Goal: Information Seeking & Learning: Learn about a topic

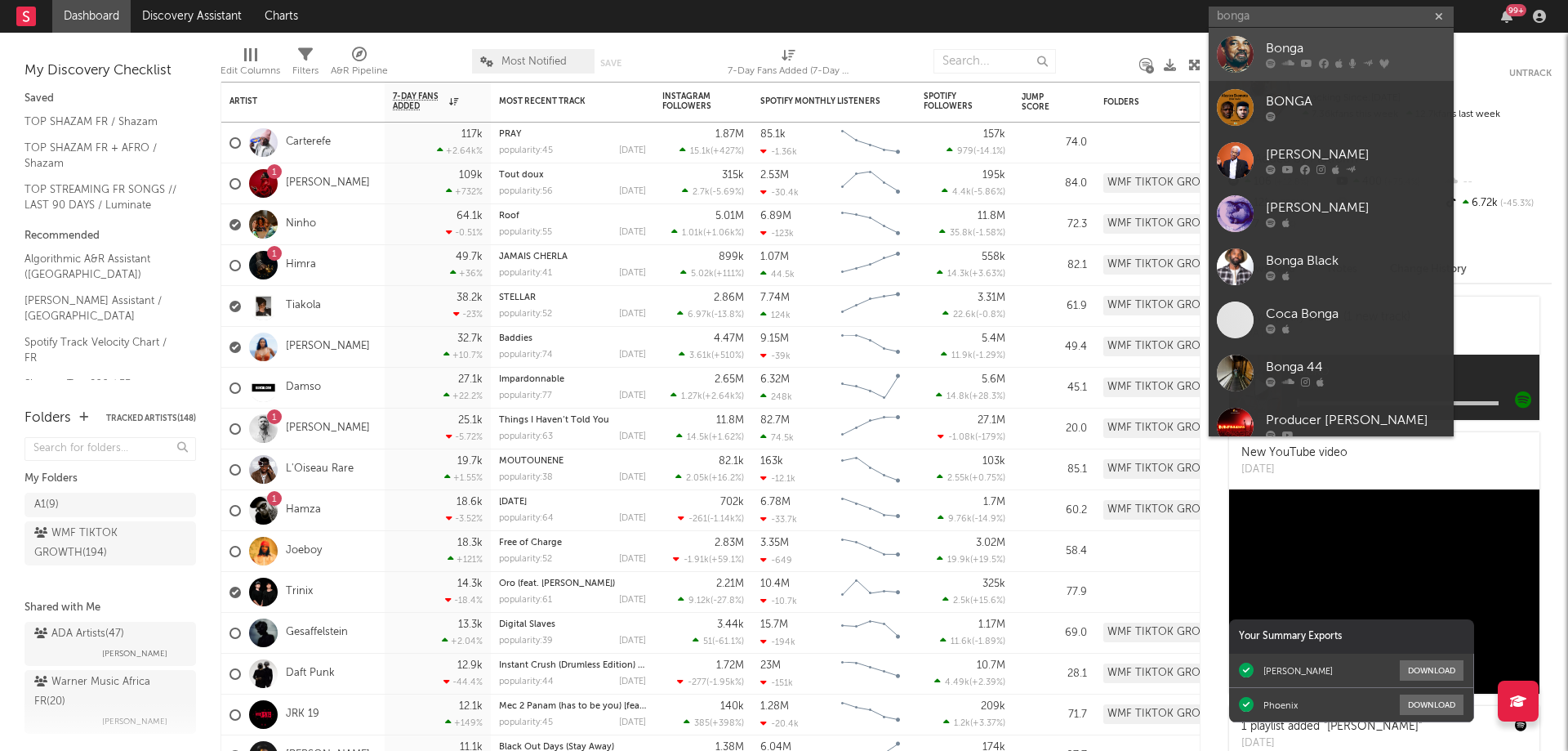
type input "bonga"
click at [1314, 63] on div at bounding box center [1355, 63] width 179 height 10
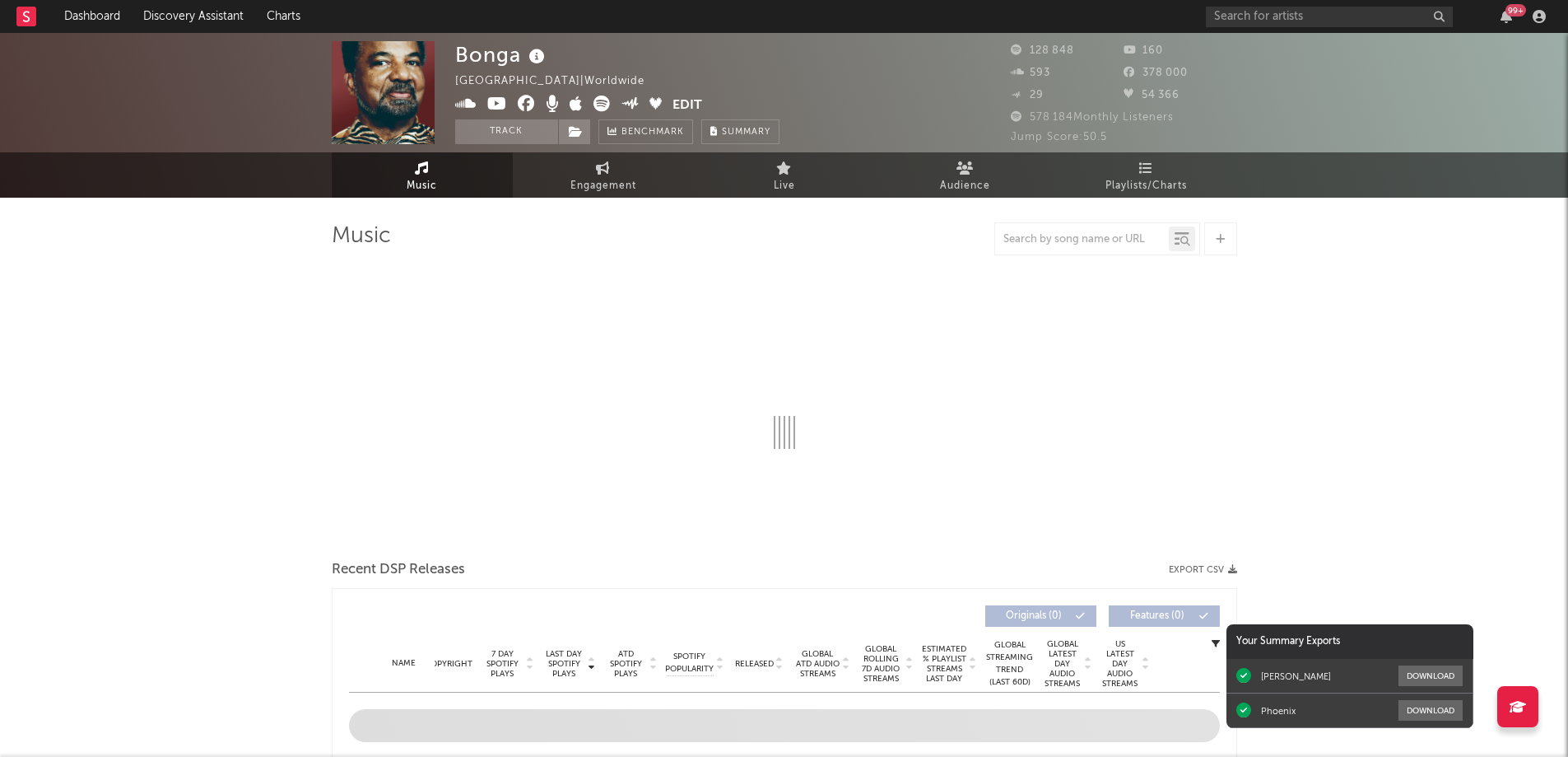
select select "6m"
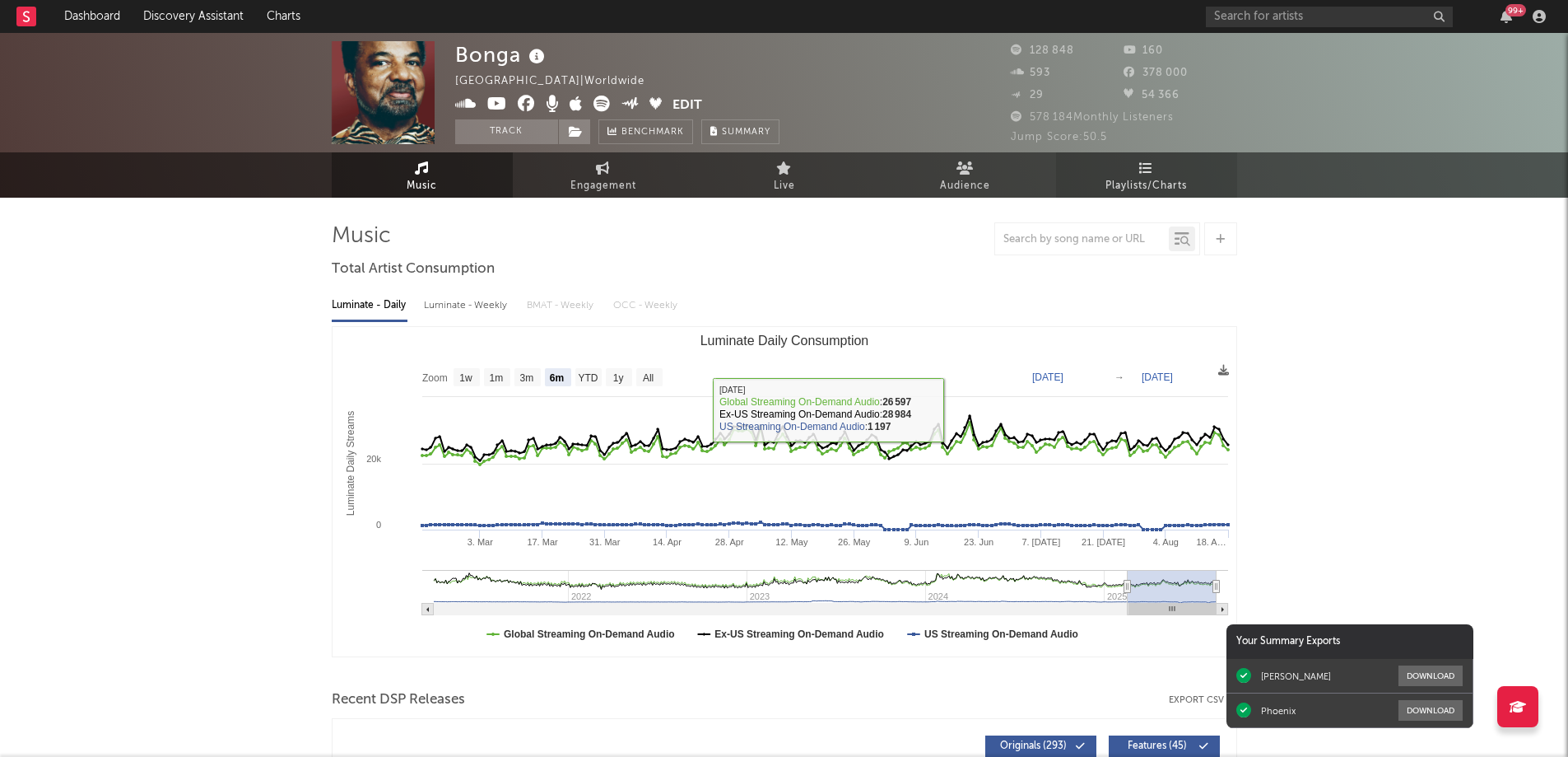
click at [1139, 180] on span "Playlists/Charts" at bounding box center [1146, 186] width 82 height 20
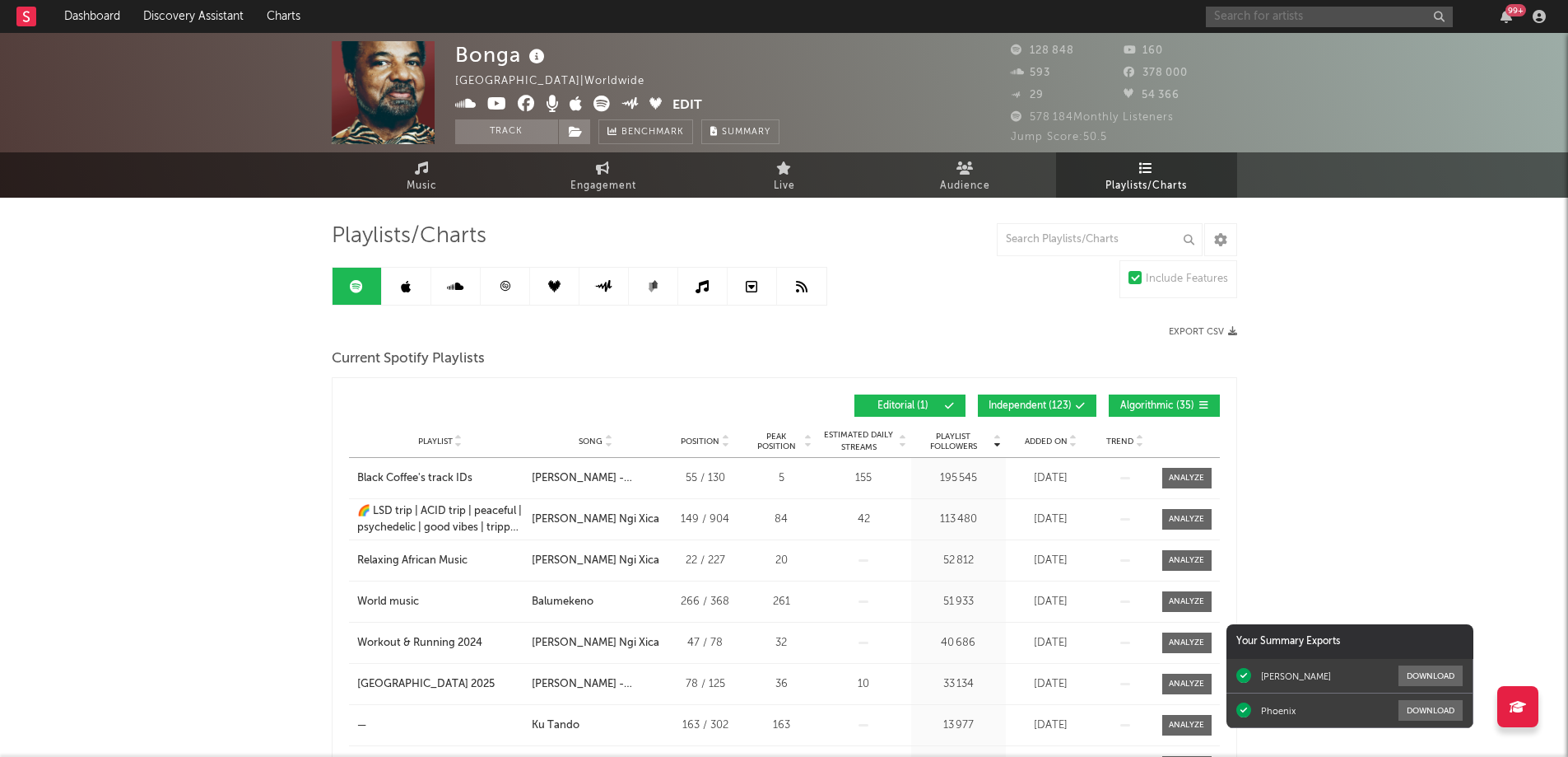
click at [1238, 14] on input "text" at bounding box center [1329, 16] width 246 height 21
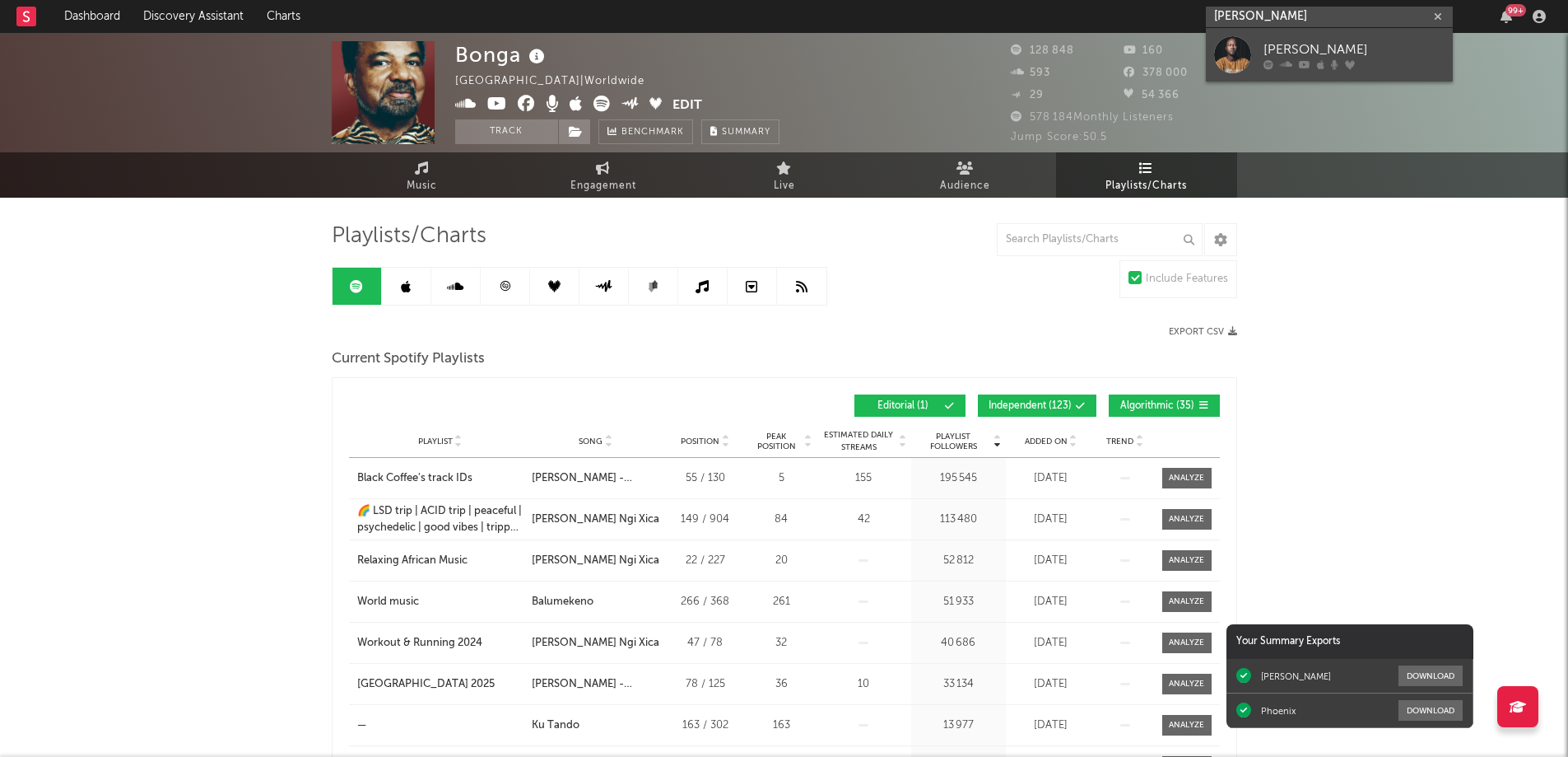
type input "[PERSON_NAME]"
click at [1267, 77] on link "[PERSON_NAME]" at bounding box center [1329, 54] width 246 height 53
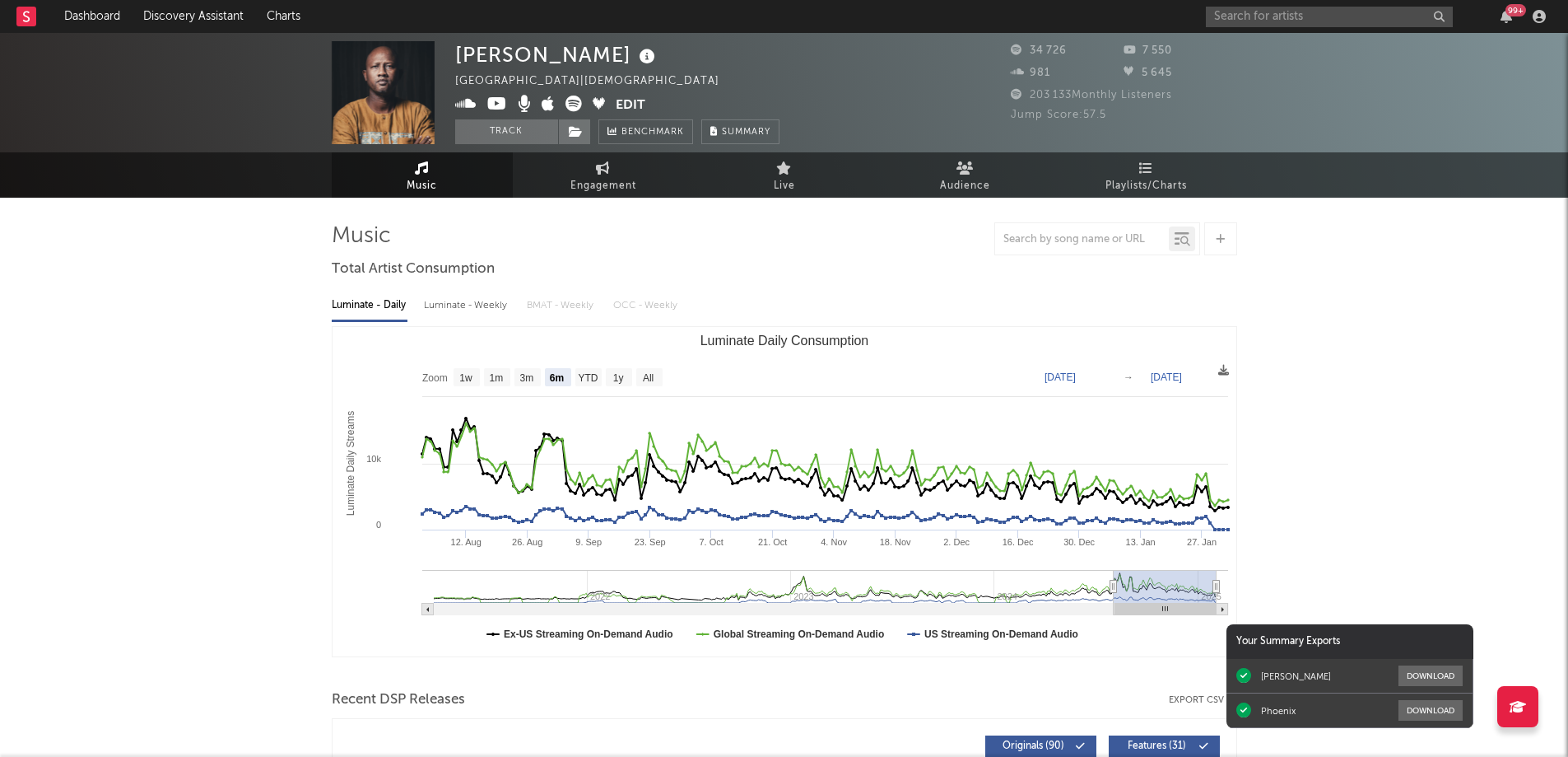
select select "6m"
click at [1164, 176] on span "Playlists/Charts" at bounding box center [1146, 186] width 82 height 20
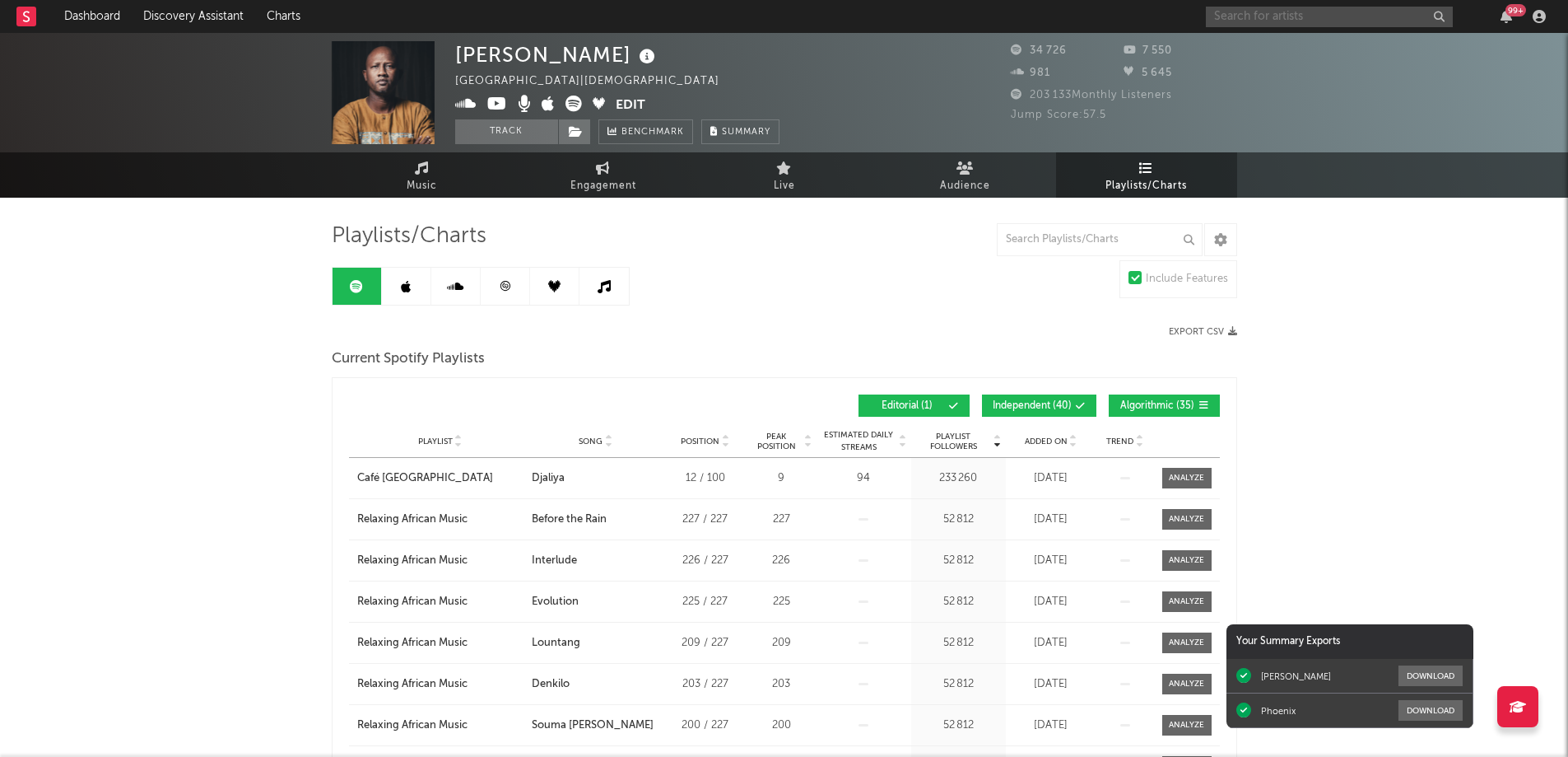
click at [1246, 17] on input "text" at bounding box center [1329, 16] width 246 height 21
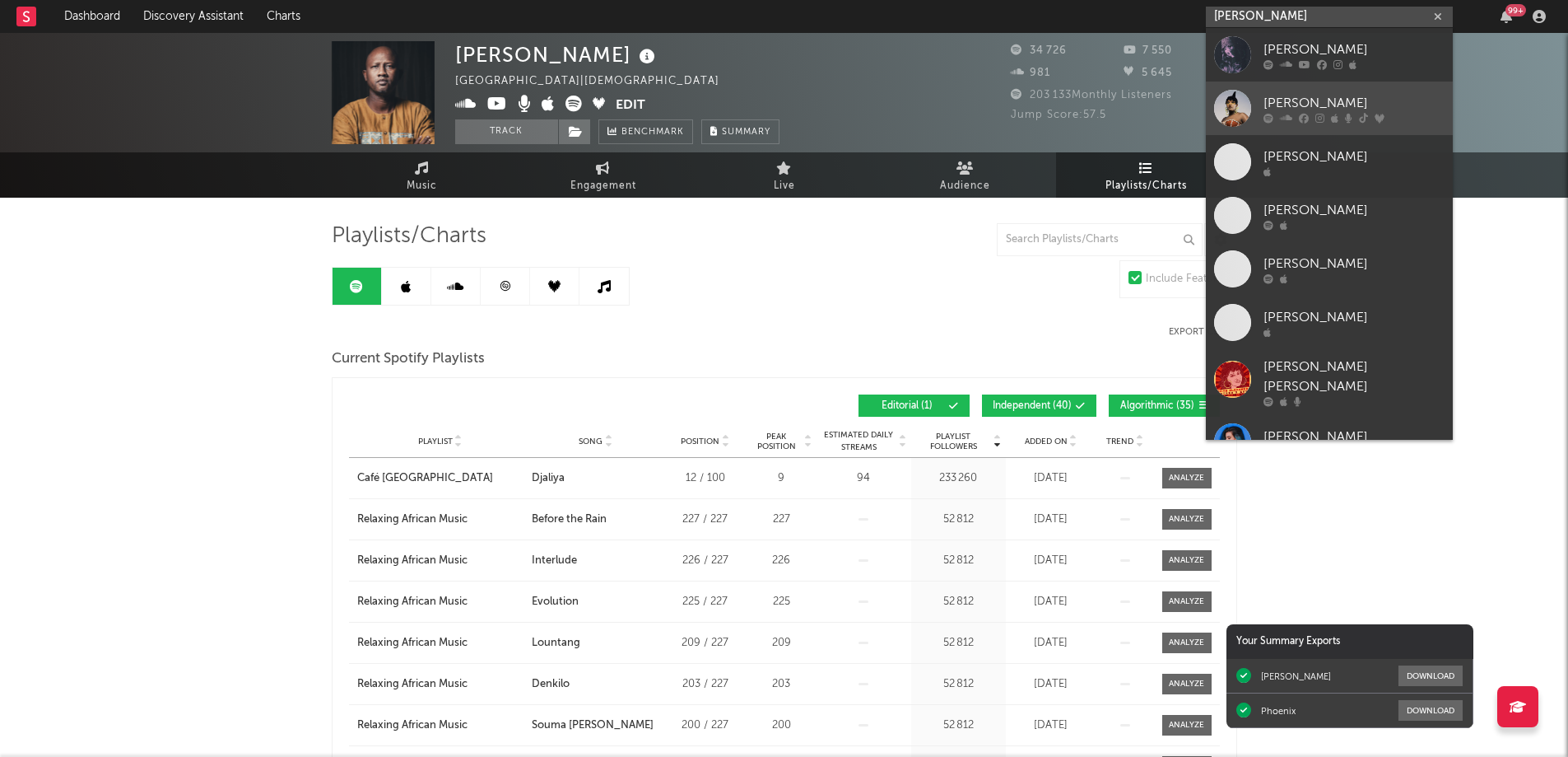
type input "[PERSON_NAME]"
click at [1299, 95] on div "[PERSON_NAME]" at bounding box center [1353, 103] width 181 height 20
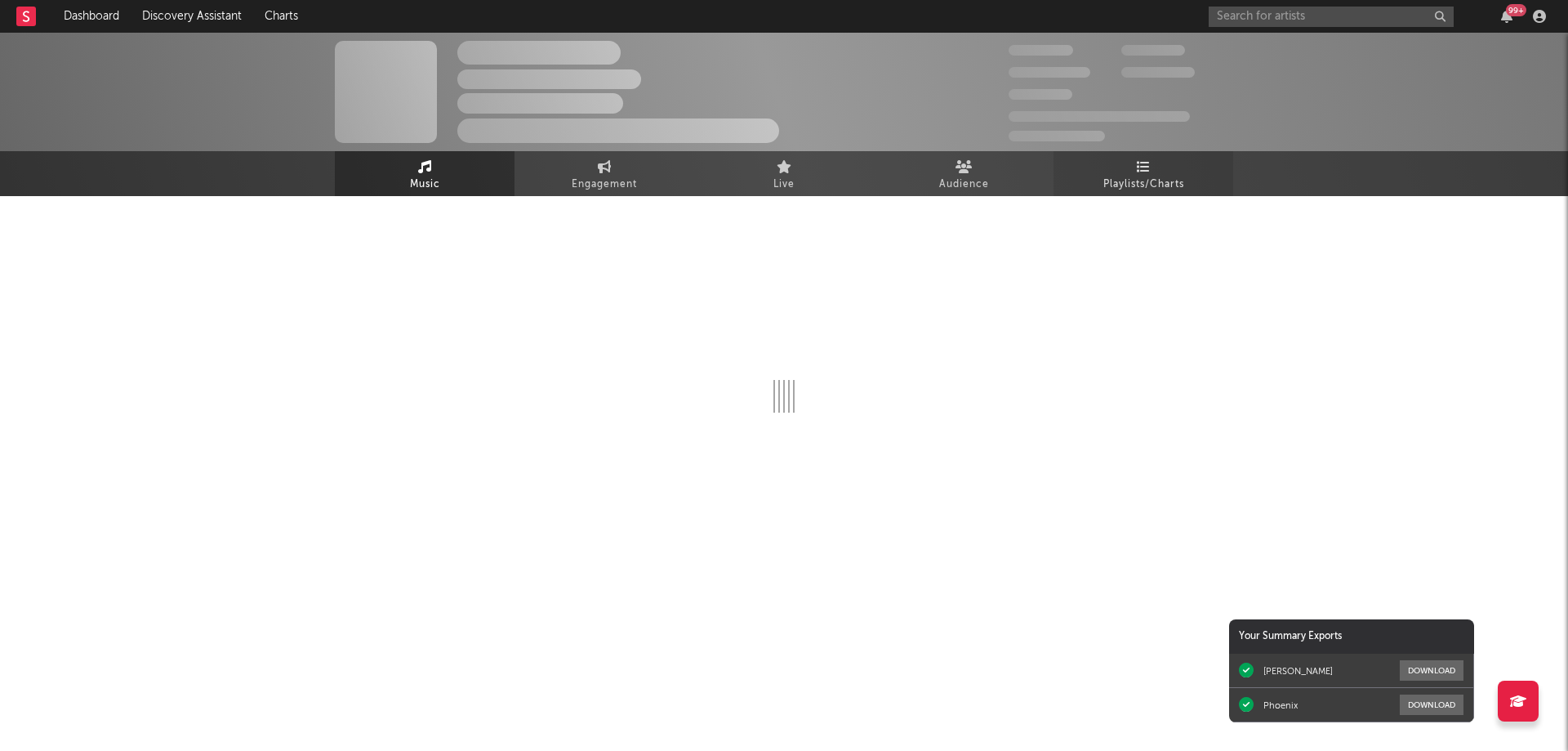
click at [1130, 175] on span "Playlists/Charts" at bounding box center [1143, 185] width 81 height 20
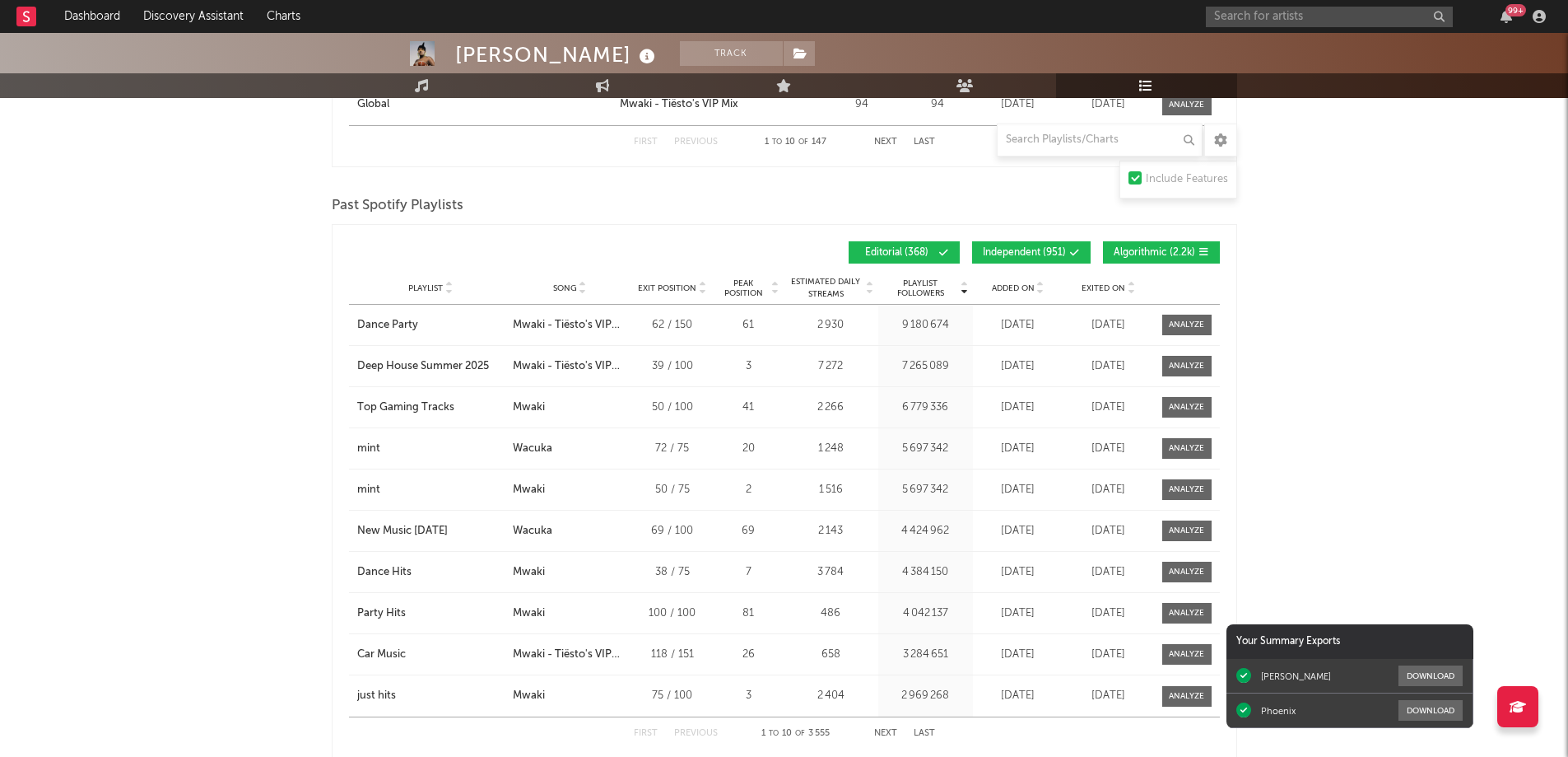
scroll to position [2305, 0]
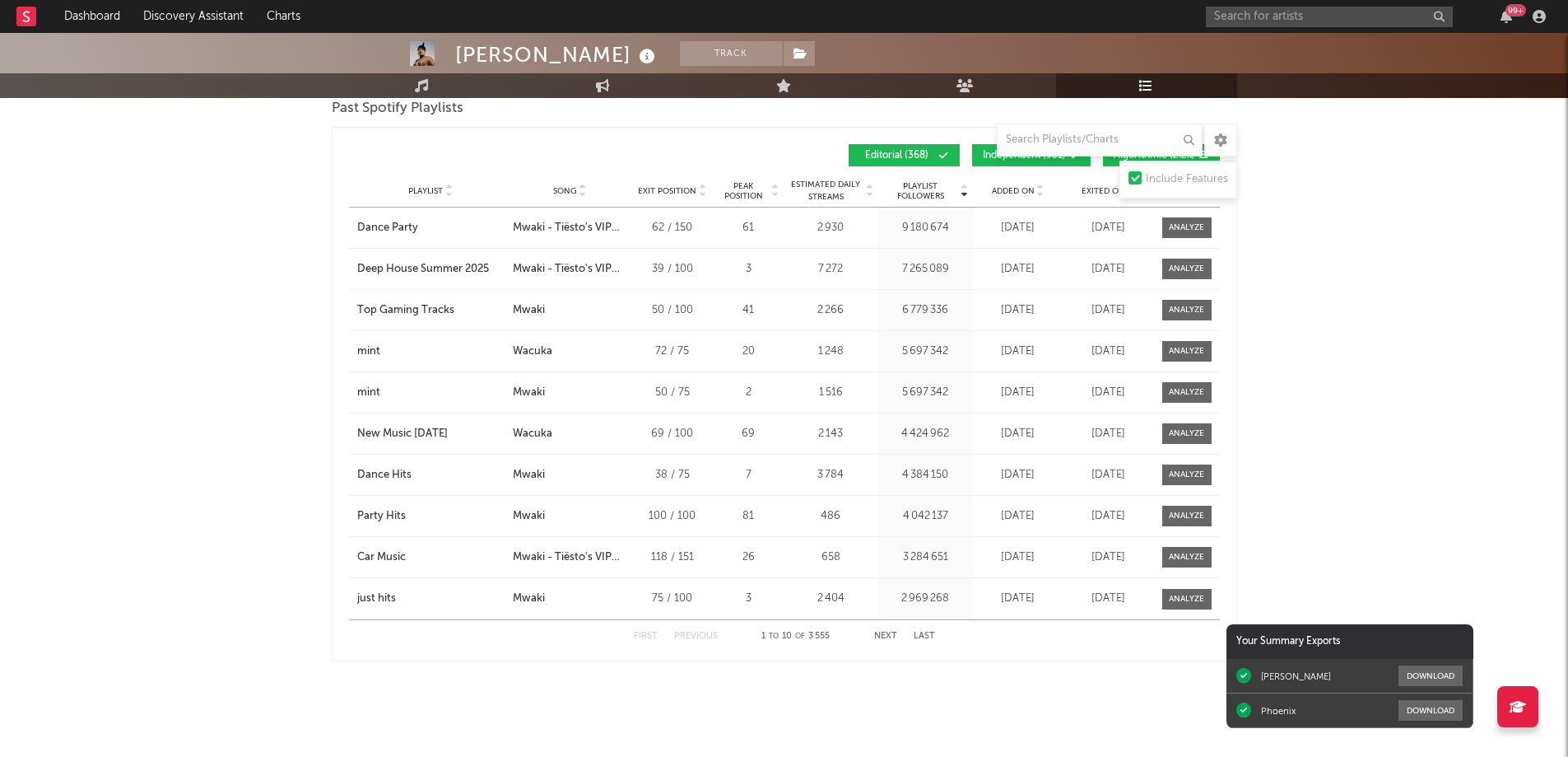
click at [880, 637] on button "Next" at bounding box center [886, 636] width 23 height 9
